Goal: Task Accomplishment & Management: Use online tool/utility

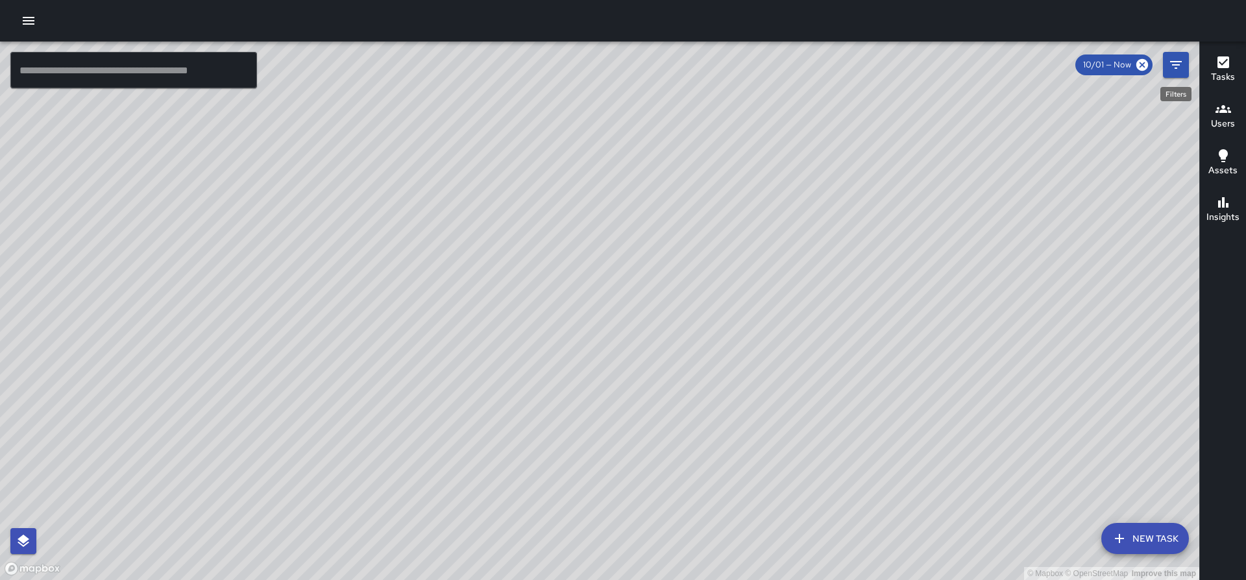
click at [1178, 67] on icon "Filters" at bounding box center [1177, 65] width 16 height 16
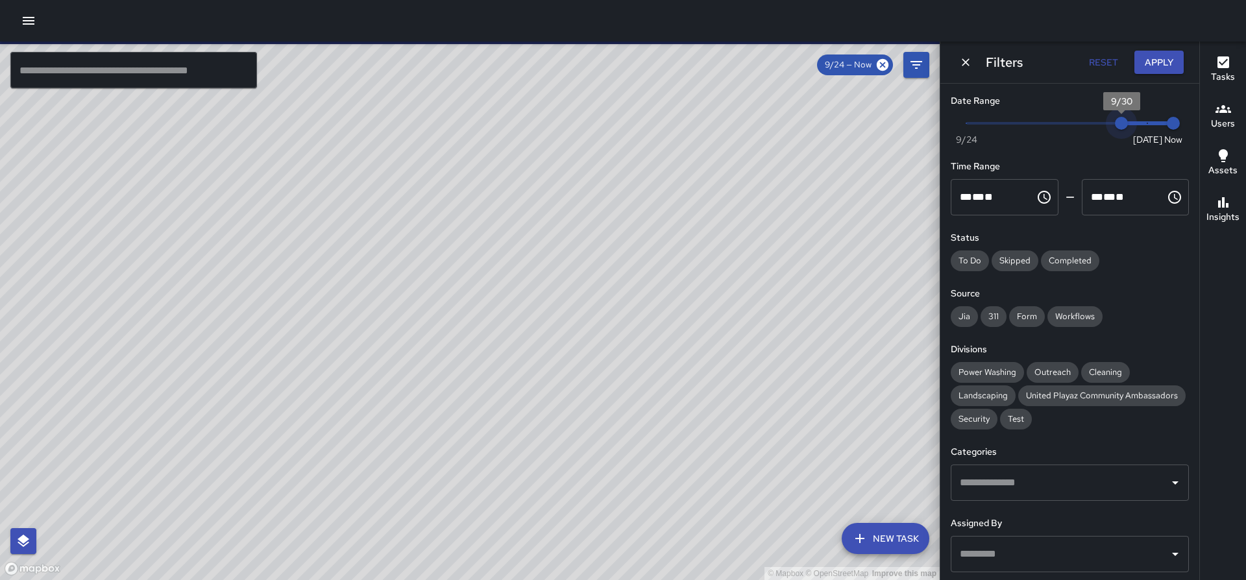
type input "*"
drag, startPoint x: 1148, startPoint y: 129, endPoint x: 1128, endPoint y: 123, distance: 21.4
click at [1128, 124] on span "9/30" at bounding box center [1121, 123] width 13 height 13
click at [27, 16] on icon "button" at bounding box center [29, 21] width 16 height 16
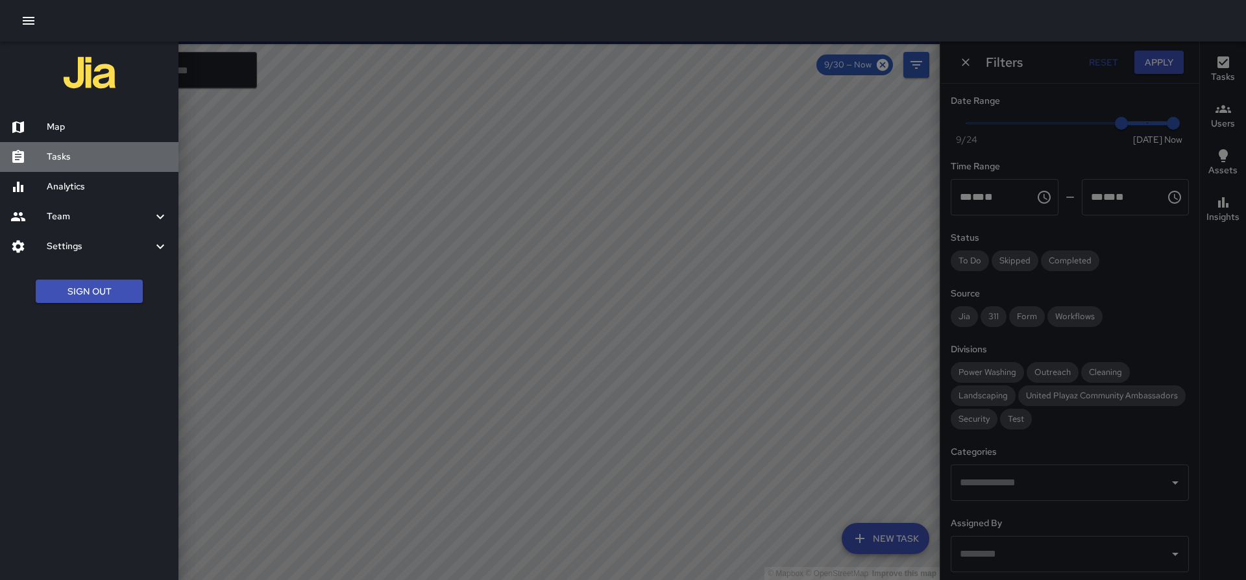
click at [54, 155] on h6 "Tasks" at bounding box center [107, 157] width 121 height 14
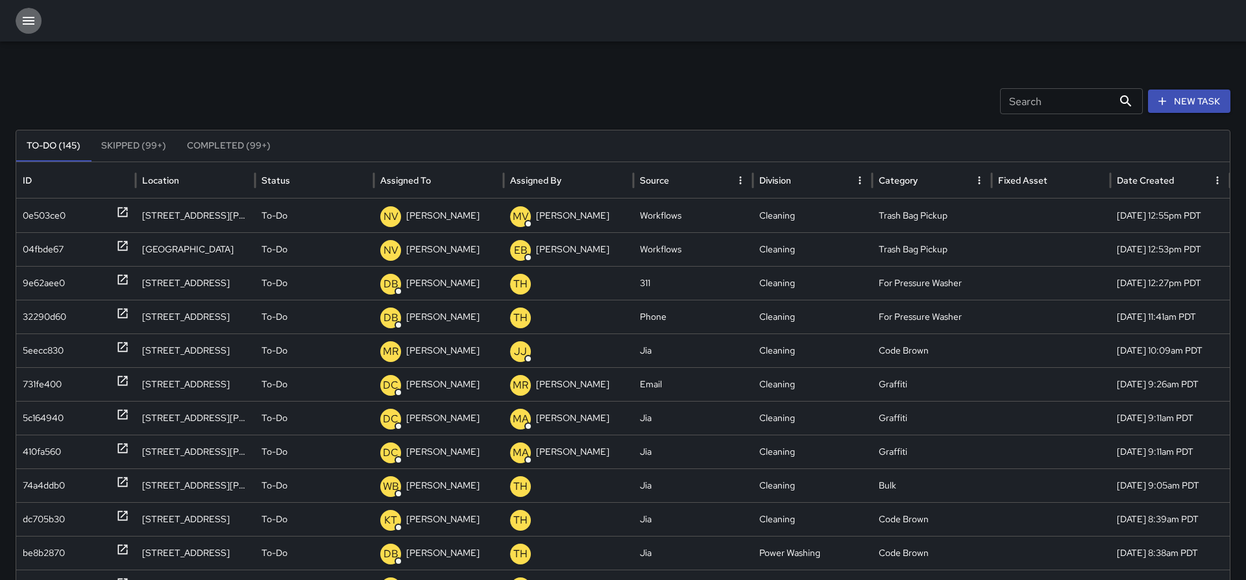
click at [27, 25] on icon "button" at bounding box center [29, 21] width 16 height 16
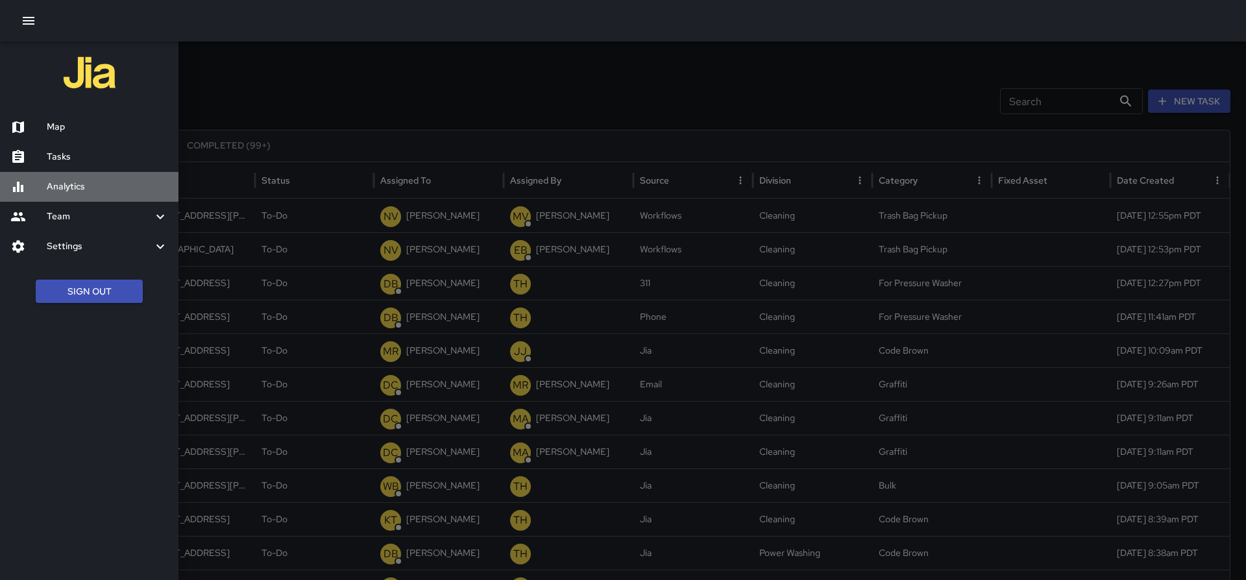
click at [87, 184] on h6 "Analytics" at bounding box center [107, 187] width 121 height 14
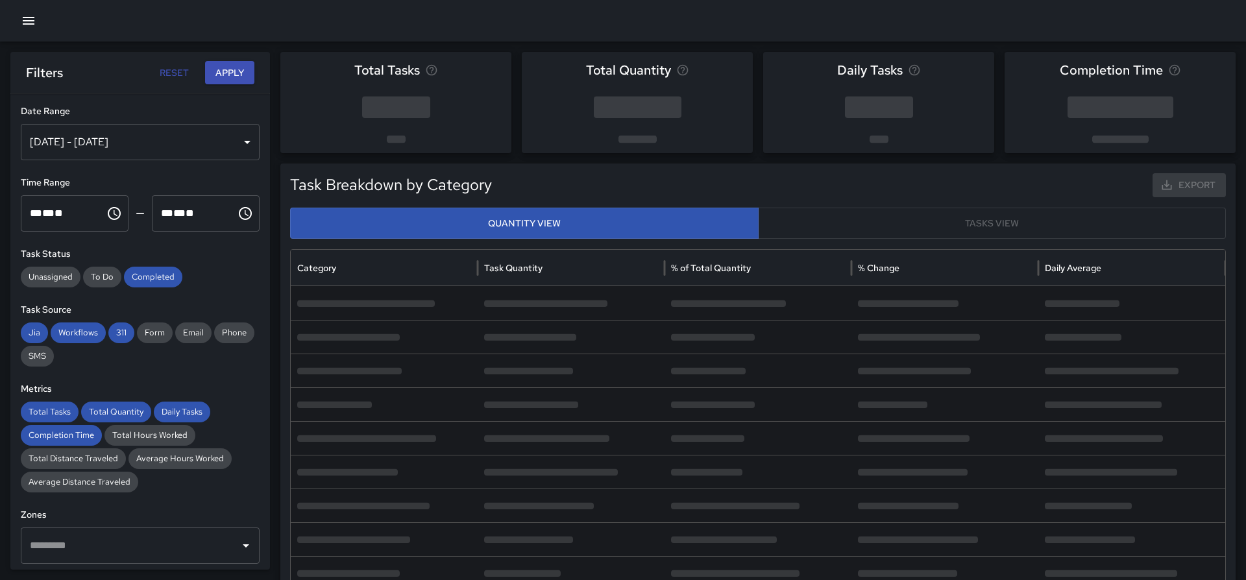
click at [224, 138] on div "[DATE] - [DATE]" at bounding box center [140, 142] width 239 height 36
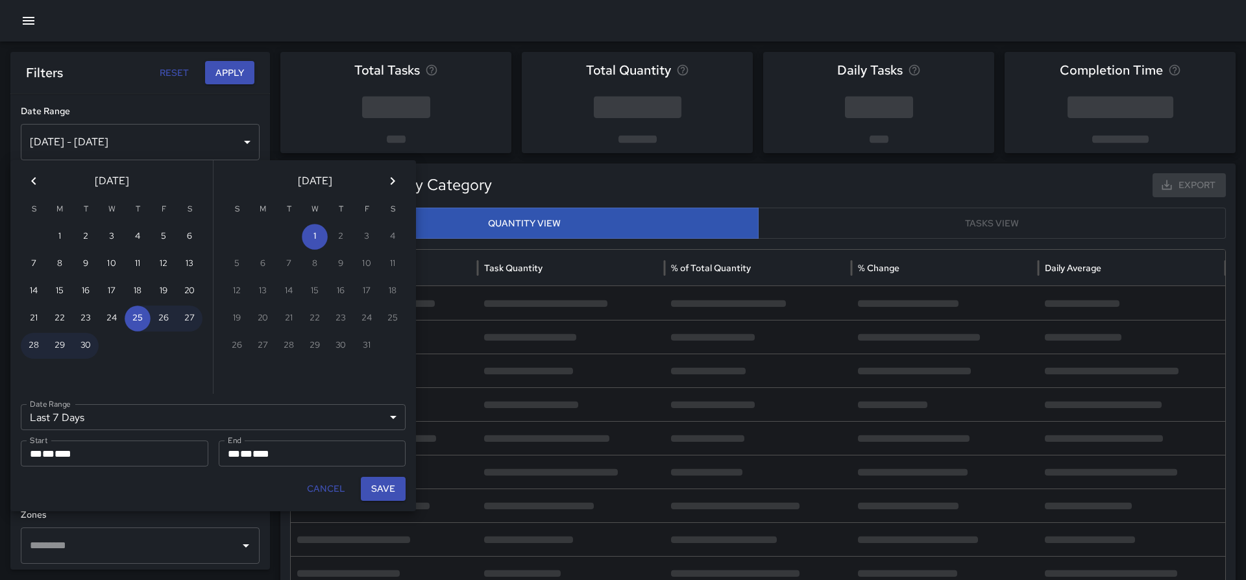
click at [175, 421] on div "Last 7 Days ****** Date Range" at bounding box center [213, 417] width 385 height 26
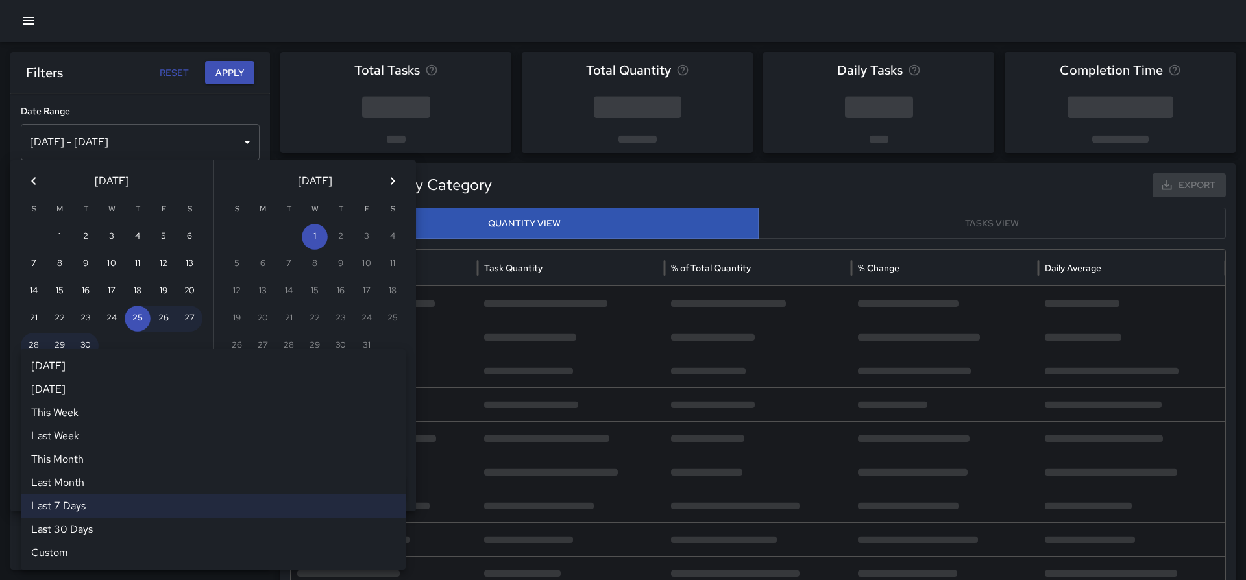
click at [96, 490] on li "Last Month" at bounding box center [213, 482] width 385 height 23
type input "**********"
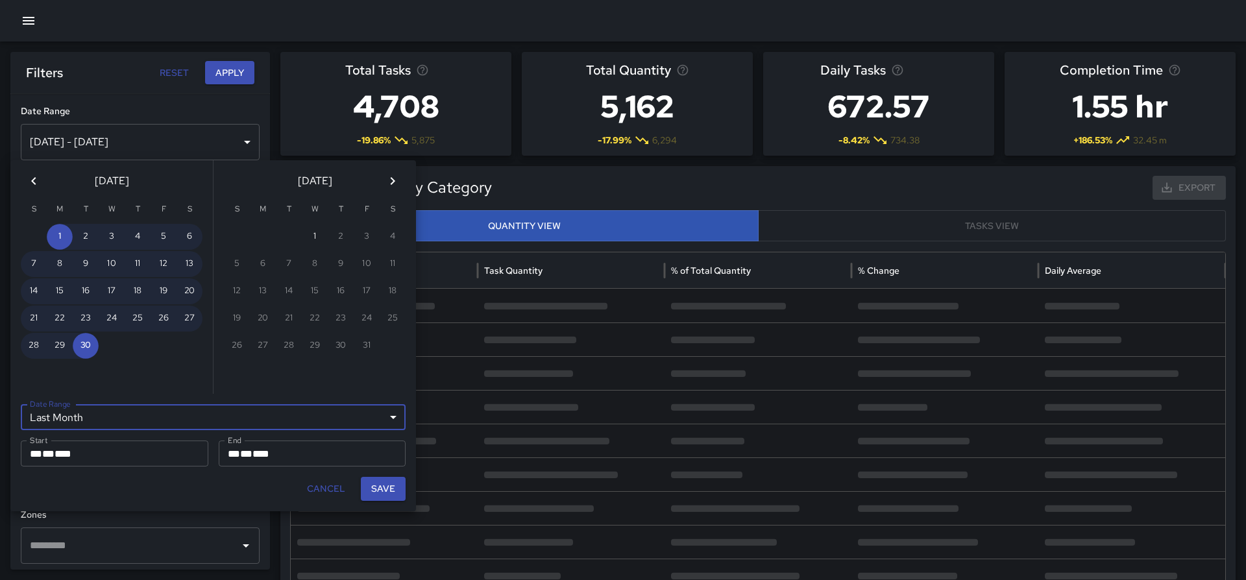
click at [380, 486] on button "Save" at bounding box center [383, 489] width 45 height 24
type input "**********"
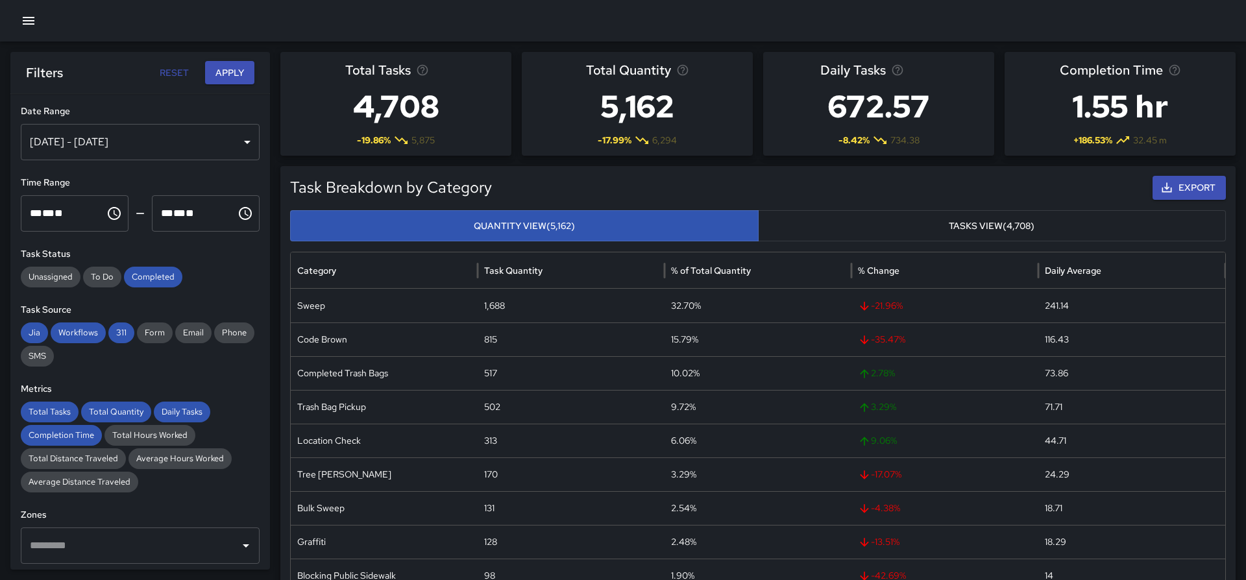
click at [225, 74] on button "Apply" at bounding box center [229, 73] width 49 height 24
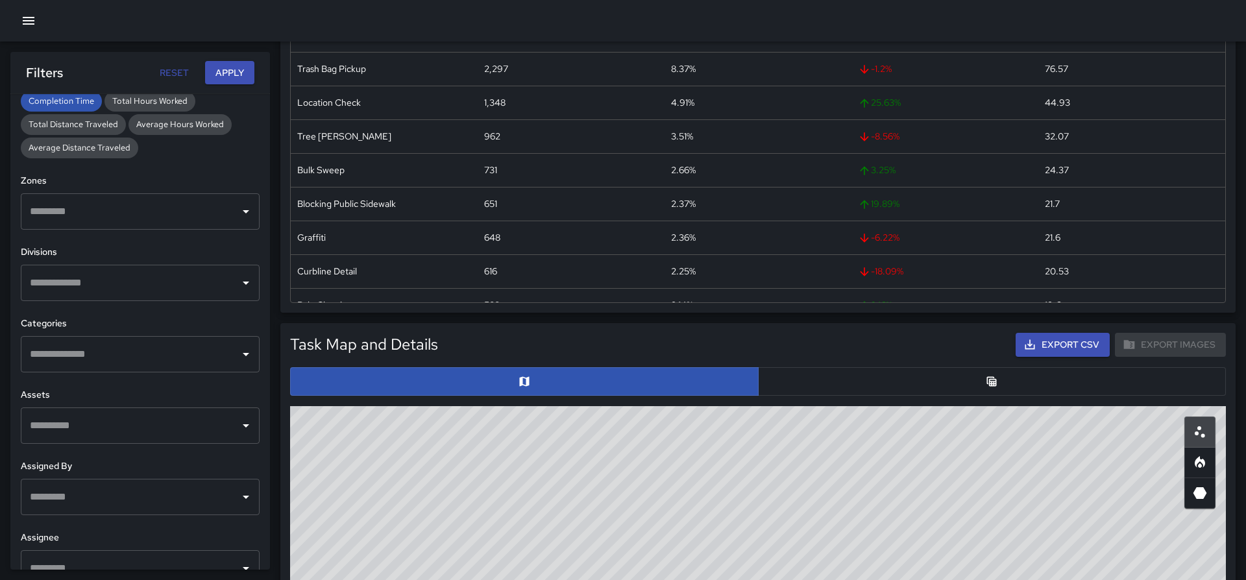
scroll to position [337, 0]
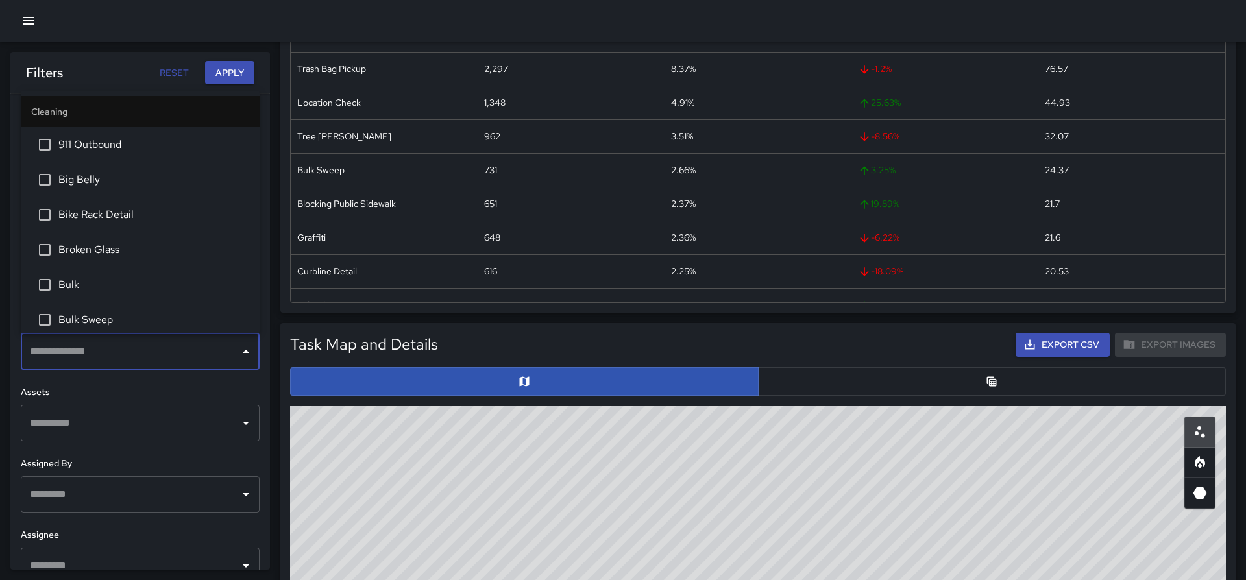
click at [181, 349] on input "text" at bounding box center [131, 352] width 208 height 25
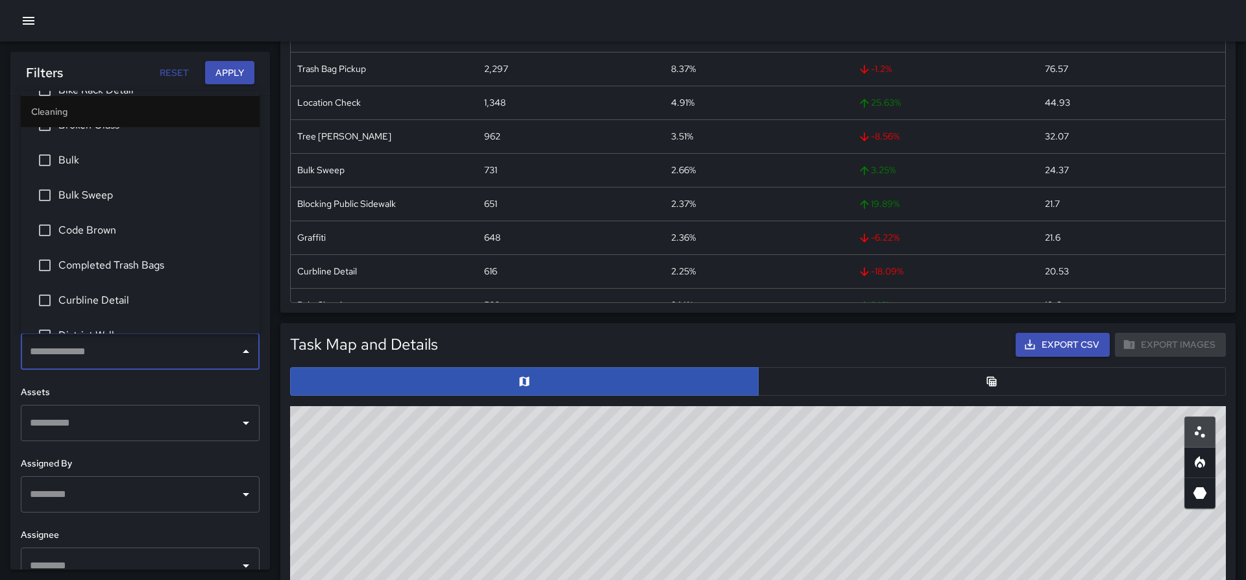
scroll to position [127, 0]
click at [66, 230] on span "Code Brown" at bounding box center [153, 228] width 191 height 16
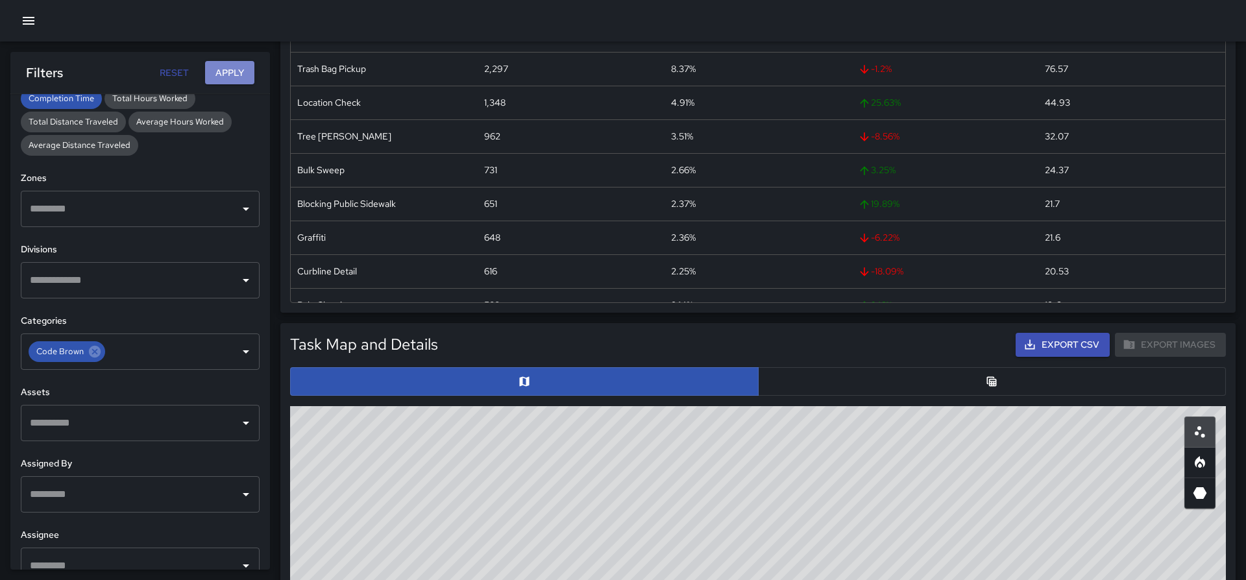
click at [229, 72] on button "Apply" at bounding box center [229, 73] width 49 height 24
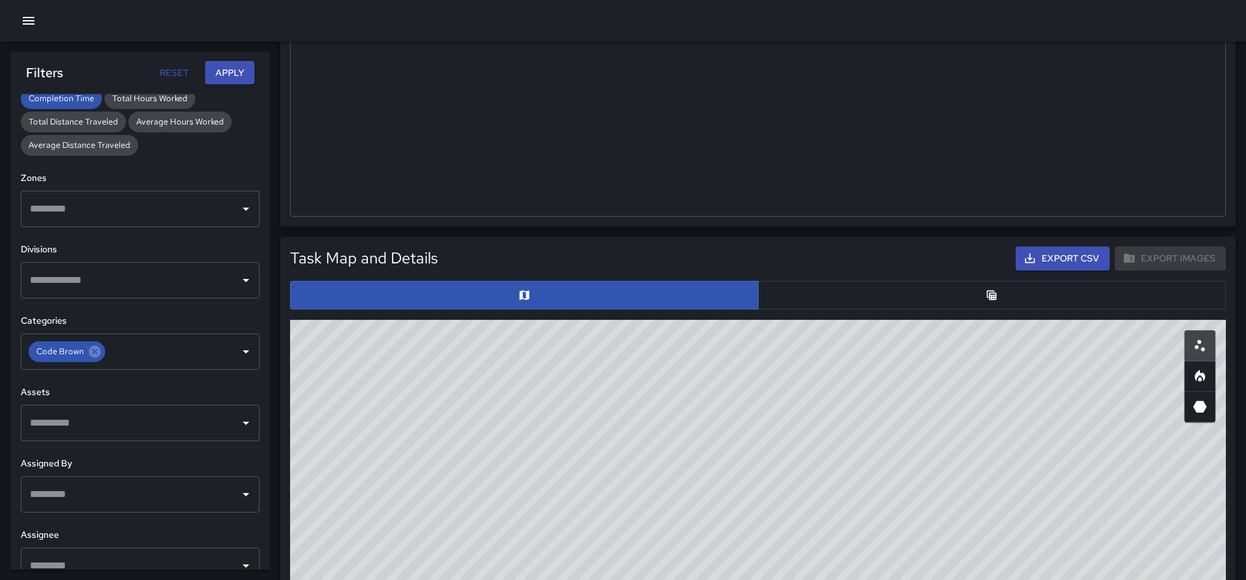
scroll to position [512, 0]
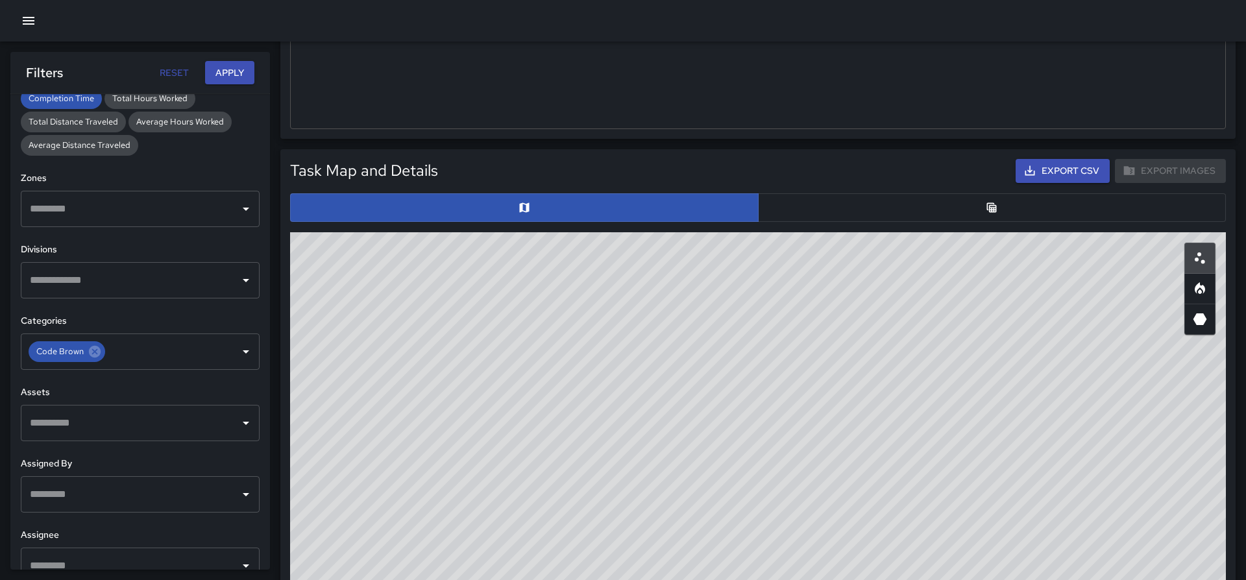
click at [897, 197] on button "button" at bounding box center [992, 207] width 469 height 29
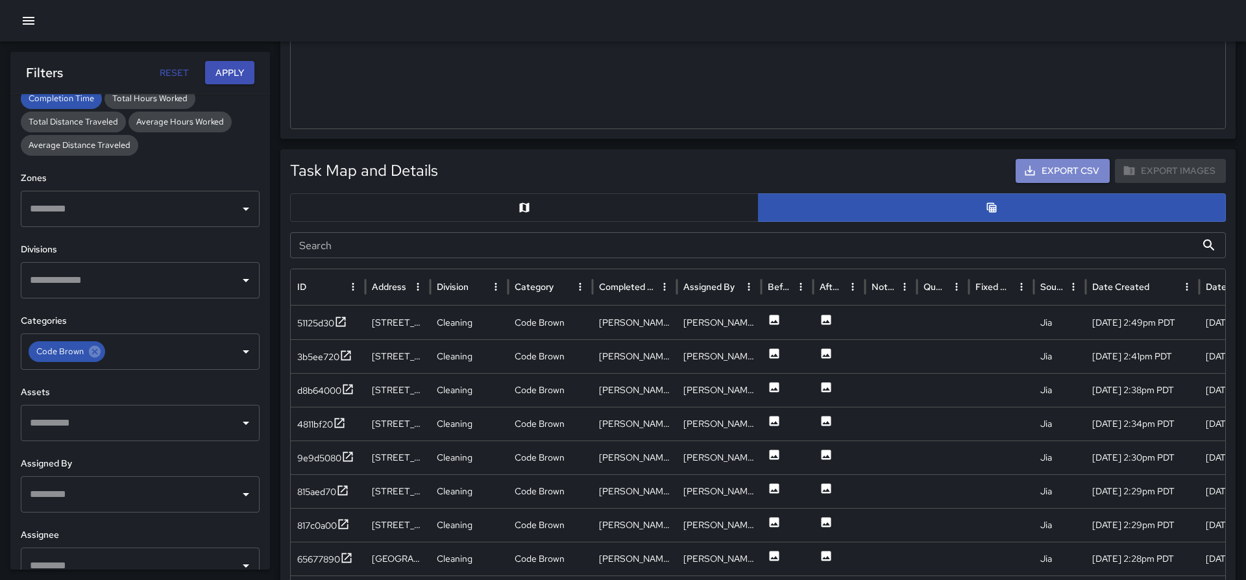
click at [1056, 169] on button "Export CSV" at bounding box center [1063, 171] width 94 height 24
